Goal: Task Accomplishment & Management: Manage account settings

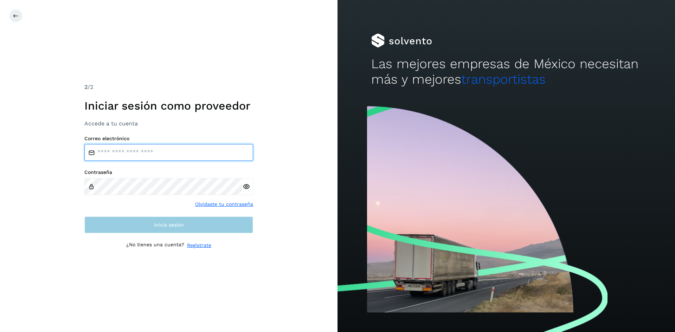
type input "**********"
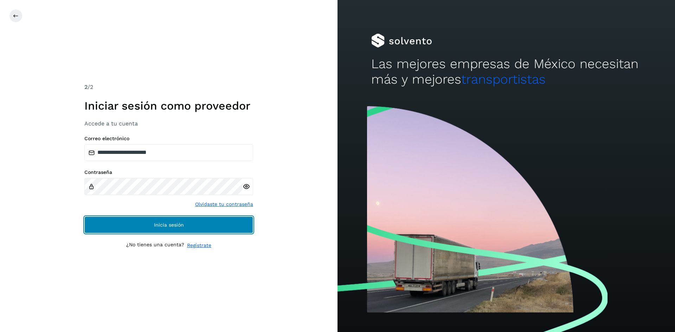
click at [164, 229] on button "Inicia sesión" at bounding box center [168, 225] width 169 height 17
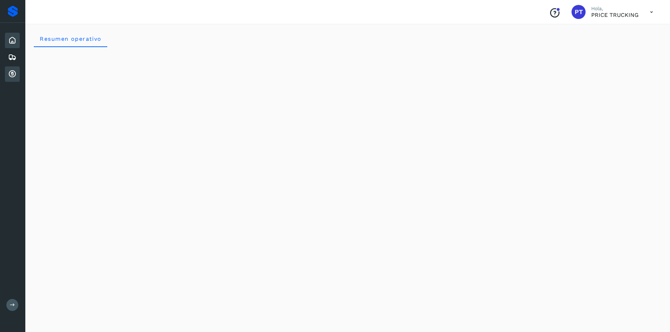
click at [11, 71] on icon at bounding box center [12, 74] width 8 height 8
